Goal: Information Seeking & Learning: Understand process/instructions

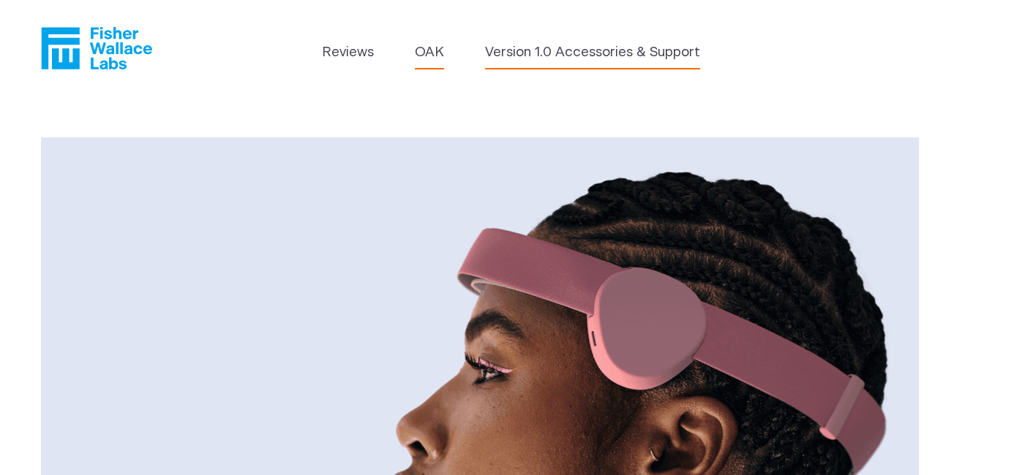
click at [627, 59] on link "Version 1.0 Accessories & Support" at bounding box center [592, 52] width 215 height 20
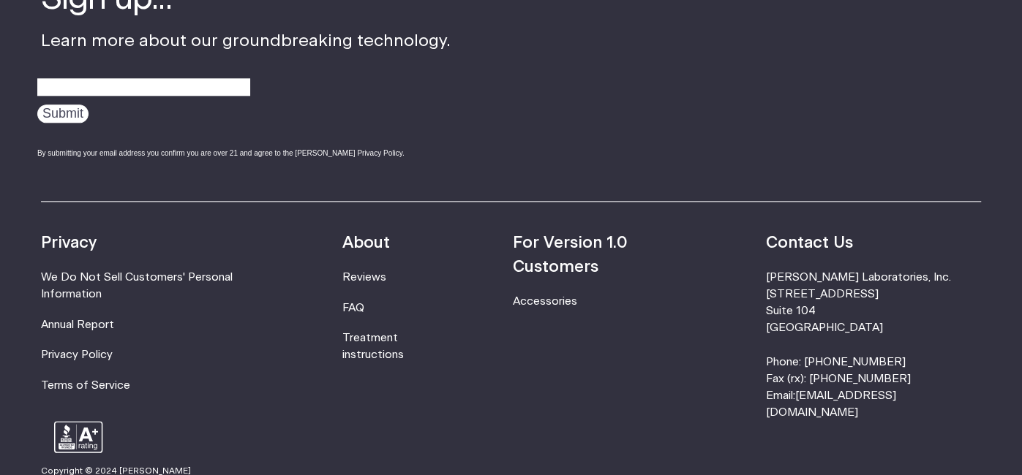
scroll to position [1076, 0]
click at [404, 335] on link "Treatment instructions" at bounding box center [372, 346] width 61 height 28
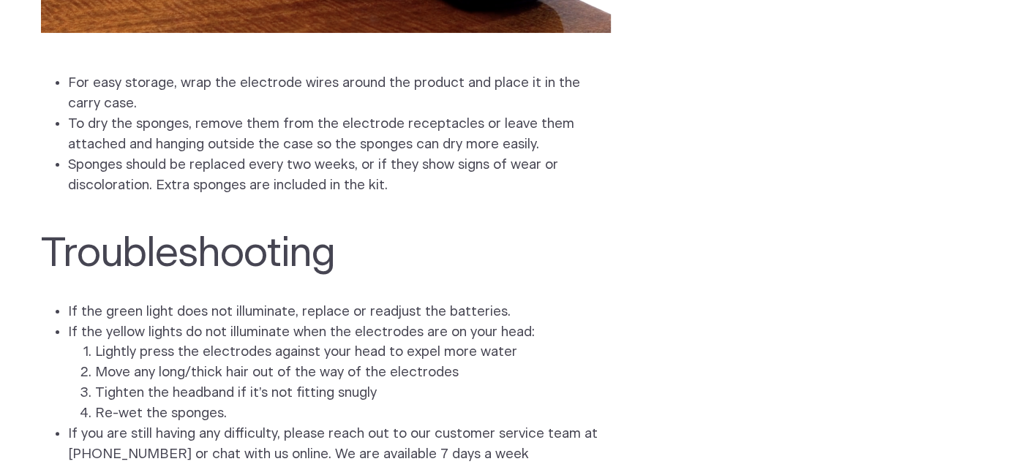
scroll to position [3866, 0]
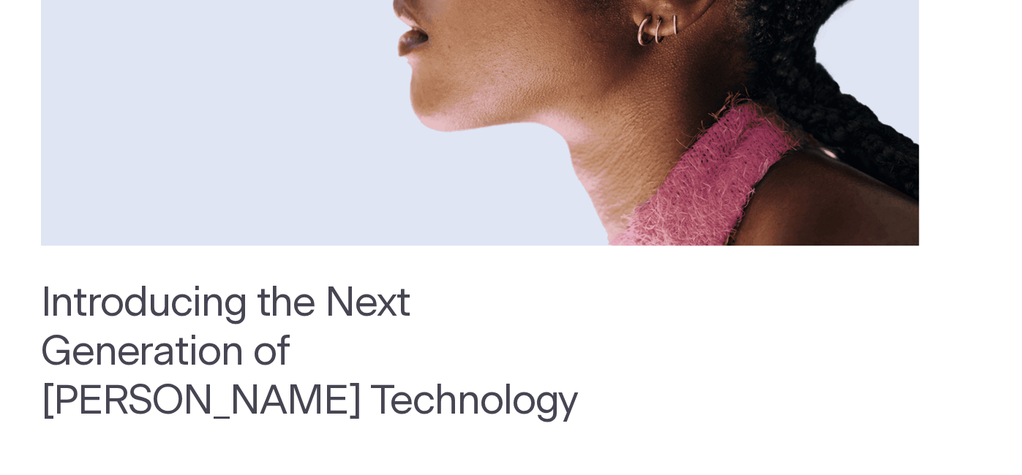
scroll to position [478, 0]
